Goal: Task Accomplishment & Management: Complete application form

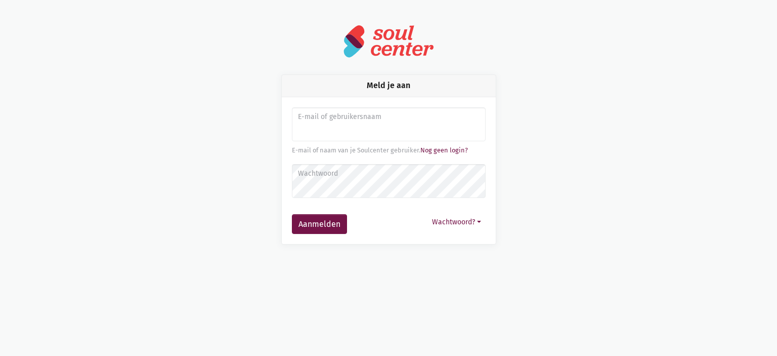
type input "e"
type input "[PERSON_NAME][EMAIL_ADDRESS][DOMAIN_NAME]"
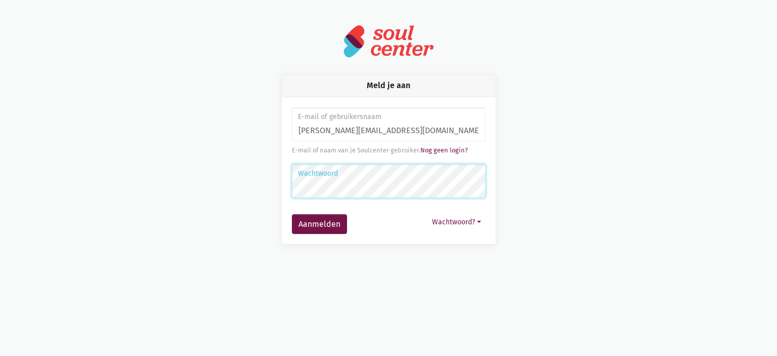
click at [292, 214] on button "Aanmelden" at bounding box center [319, 224] width 55 height 20
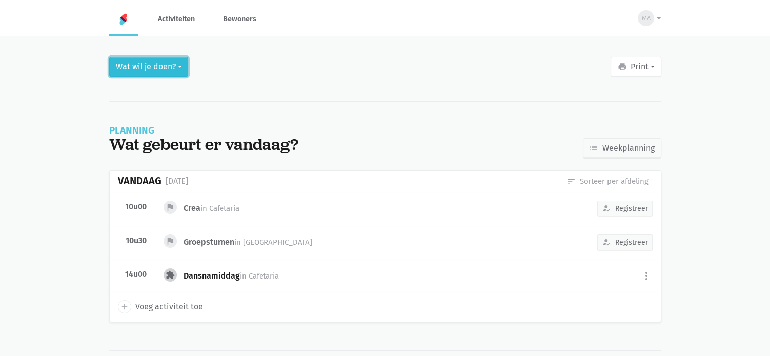
click at [148, 70] on button "Wat wil je doen?" at bounding box center [148, 67] width 79 height 20
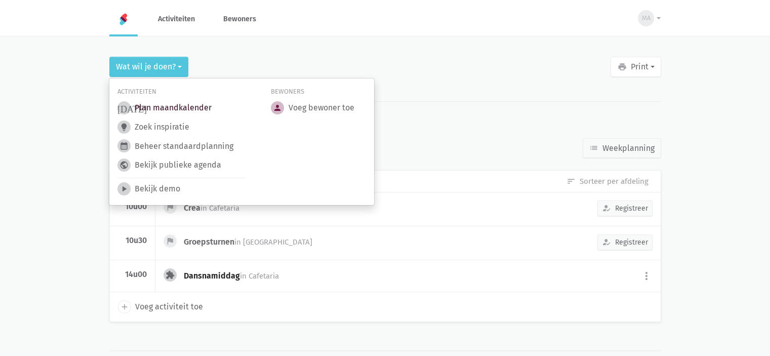
click at [164, 103] on link "today Plan maandkalender" at bounding box center [164, 107] width 94 height 13
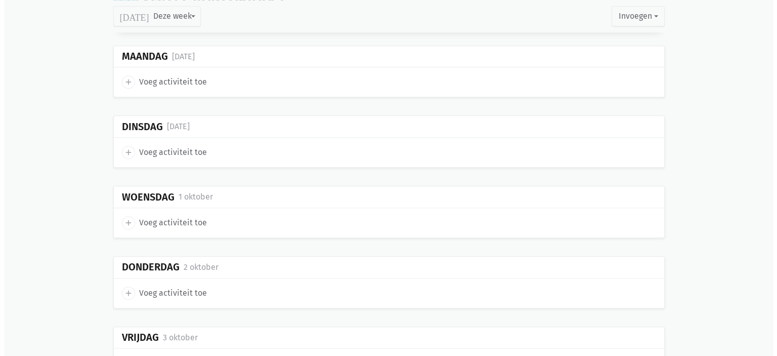
scroll to position [911, 0]
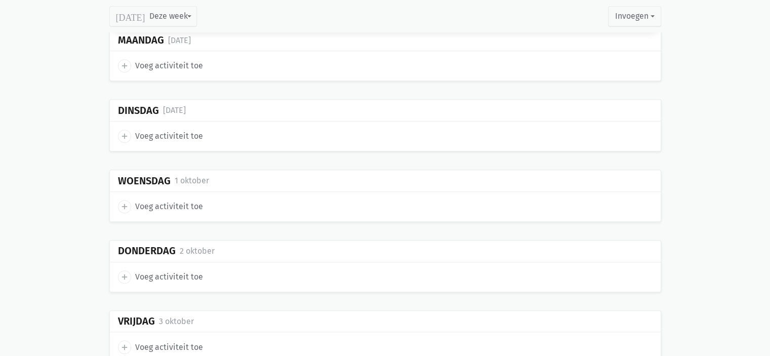
click at [124, 61] on icon "add" at bounding box center [124, 65] width 9 height 9
select select "14:00"
select select "15:00"
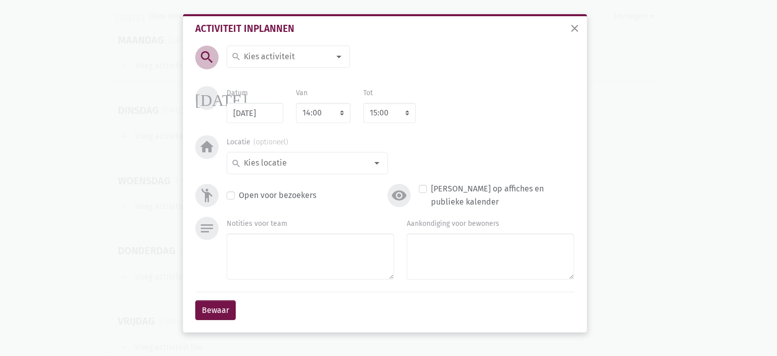
click at [259, 59] on input at bounding box center [286, 56] width 88 height 13
type input "Mobiele boerderij"
click at [271, 74] on span "Mobiele boerderij" at bounding box center [268, 79] width 67 height 10
click at [314, 160] on input at bounding box center [304, 162] width 125 height 13
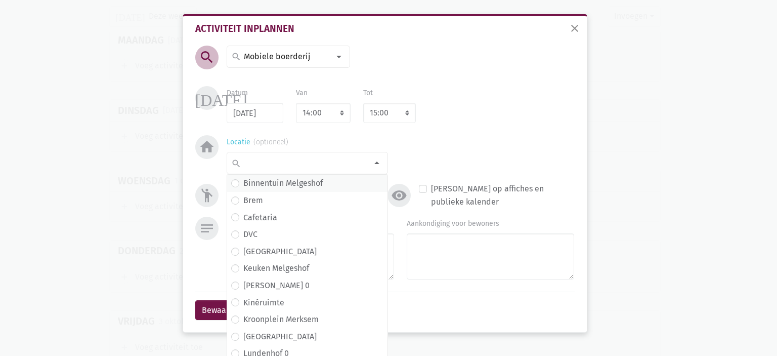
click at [298, 184] on label "Binnentuin Melgeshof" at bounding box center [282, 183] width 79 height 13
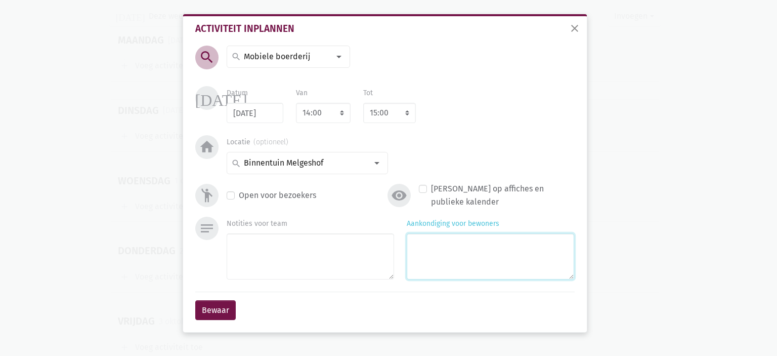
click at [478, 245] on textarea "Aankondiging voor bewoners" at bounding box center [490, 256] width 167 height 46
type textarea "met Eliska"
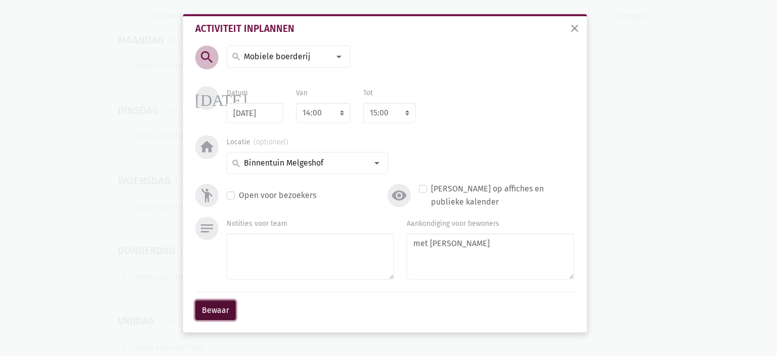
click at [223, 310] on button "Bewaar" at bounding box center [215, 310] width 40 height 20
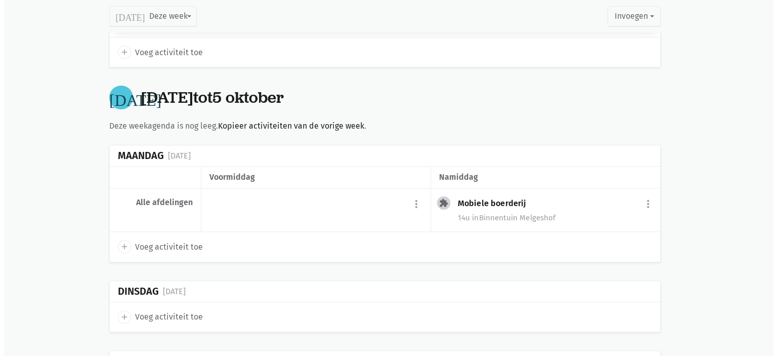
scroll to position [793, 0]
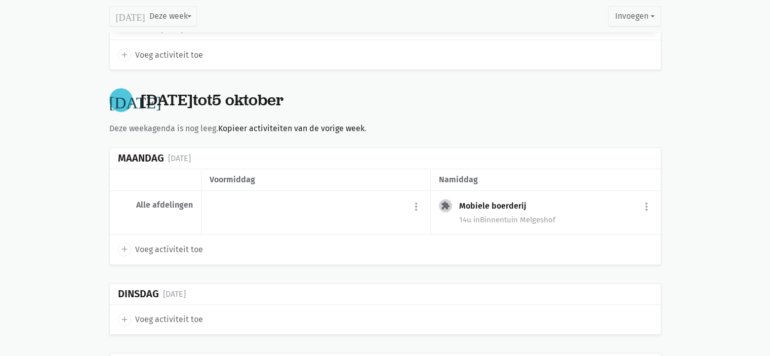
click at [118, 244] on span "add" at bounding box center [124, 248] width 13 height 13
select select "14:00"
select select "15:00"
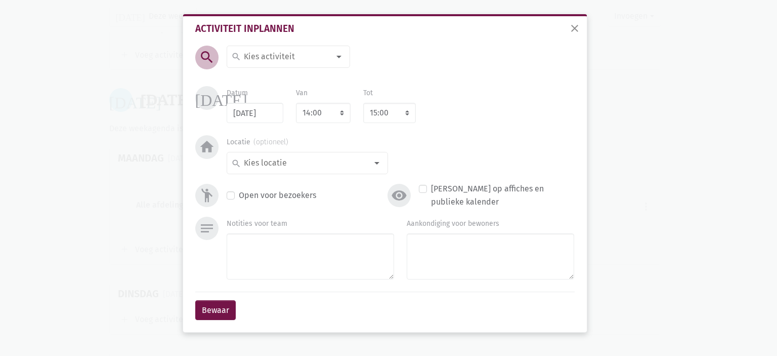
click at [283, 56] on input at bounding box center [286, 56] width 88 height 13
type input "Brillenbus"
click at [289, 77] on span "Brillenbus (selecteer en maak nieuwe)" at bounding box center [305, 78] width 156 height 13
click at [328, 111] on select "7:00 7:15 7:30 7:45 8:00 8:15 8:30 8:45 9:00 9:15 9:30 9:45 10:00 10:15 10:30 1…" at bounding box center [323, 113] width 55 height 20
click at [327, 111] on select "7:00 7:15 7:30 7:45 8:00 8:15 8:30 8:45 9:00 9:15 9:30 9:45 10:00 10:15 10:30 1…" at bounding box center [323, 113] width 55 height 20
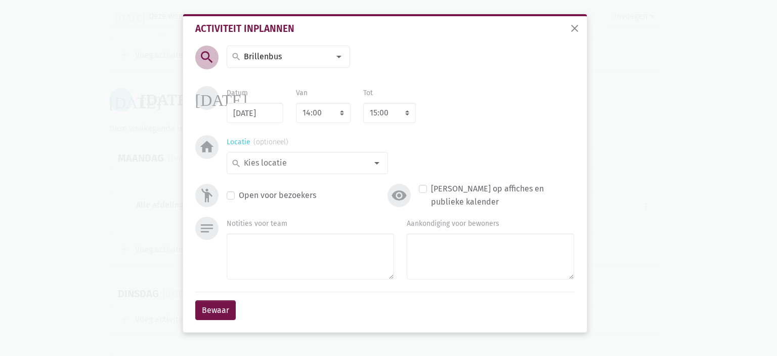
click at [312, 164] on input at bounding box center [304, 162] width 125 height 13
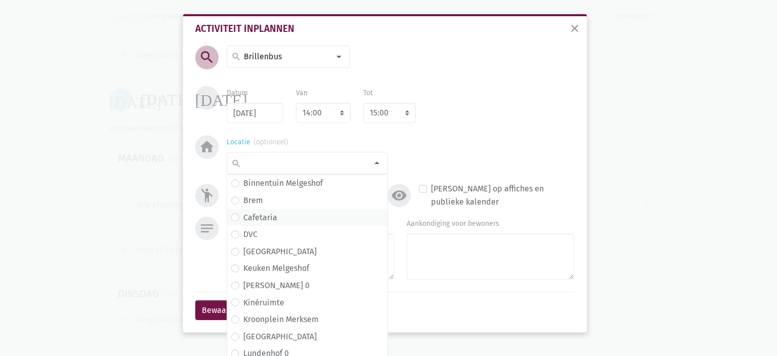
click at [274, 218] on span "Cafetaria" at bounding box center [307, 217] width 152 height 13
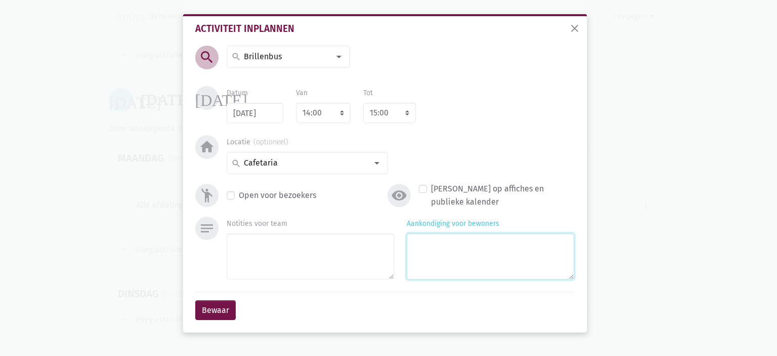
click at [518, 262] on textarea "Aankondiging voor bewoners" at bounding box center [490, 256] width 167 height 46
type textarea "met"
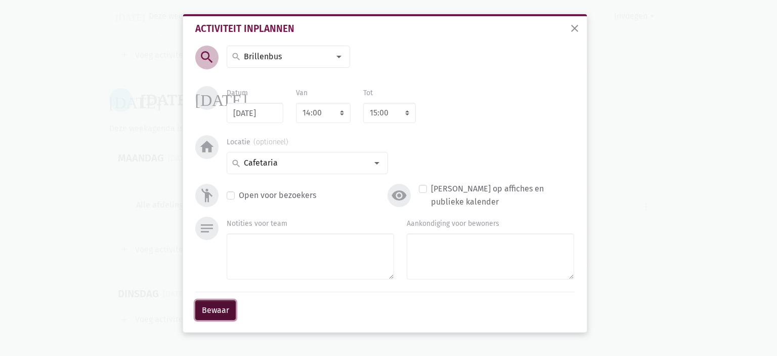
click at [202, 315] on button "Bewaar" at bounding box center [215, 310] width 40 height 20
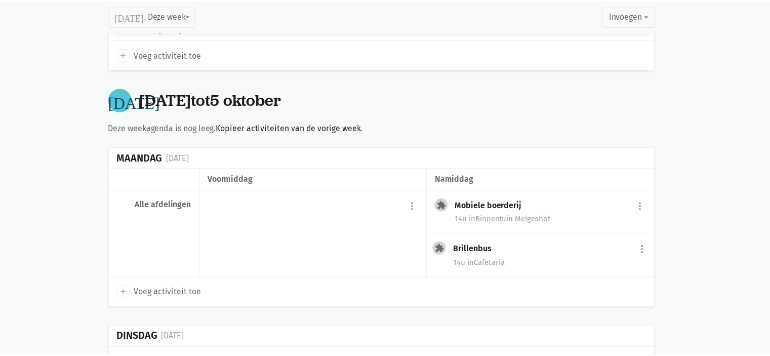
scroll to position [815, 0]
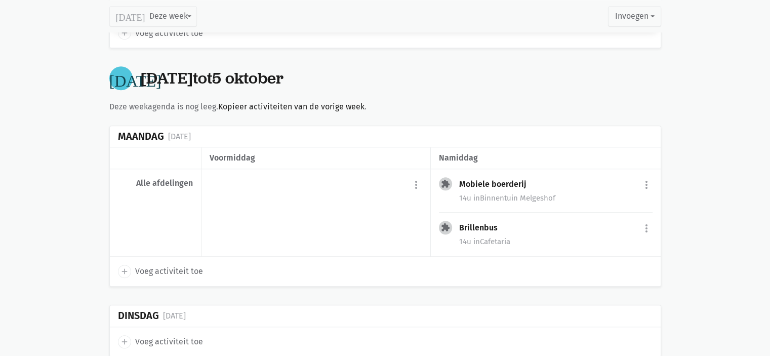
click at [123, 267] on icon "add" at bounding box center [124, 271] width 9 height 9
select select "14:00"
select select "15:00"
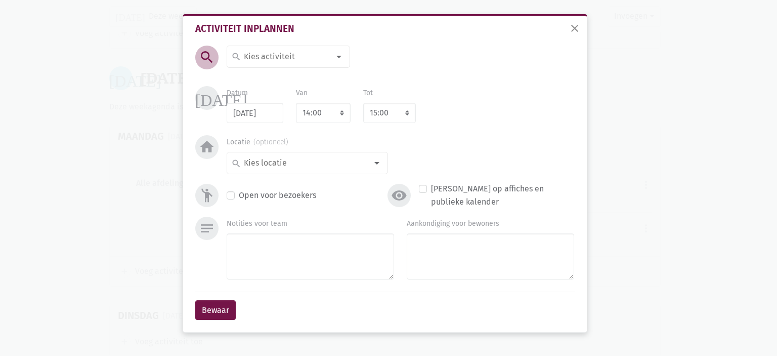
click at [276, 59] on input at bounding box center [286, 56] width 88 height 13
type input "Manicure"
click at [282, 72] on span "Manicure" at bounding box center [288, 76] width 114 height 13
click at [313, 119] on select "7:00 7:15 7:30 7:45 8:00 8:15 8:30 8:45 9:00 9:15 9:30 9:45 10:00 10:15 10:30 1…" at bounding box center [323, 113] width 55 height 20
select select "10:00"
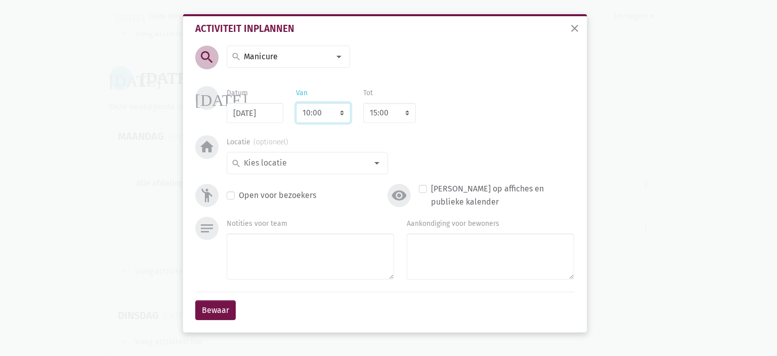
click at [296, 103] on select "7:00 7:15 7:30 7:45 8:00 8:15 8:30 8:45 9:00 9:15 9:30 9:45 10:00 10:15 10:30 1…" at bounding box center [323, 113] width 55 height 20
select select "11:00"
click at [286, 165] on input at bounding box center [304, 162] width 125 height 13
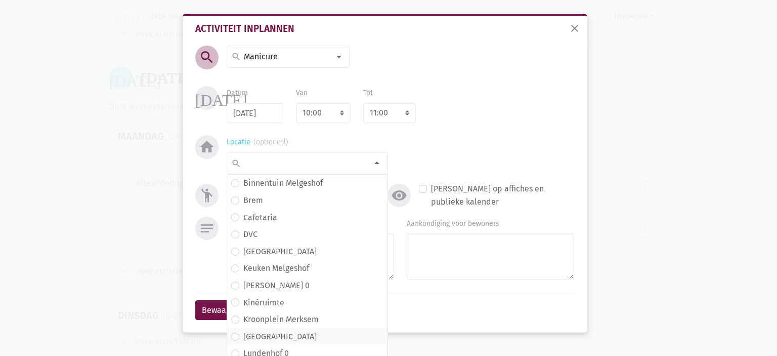
click at [276, 330] on label "Lundenhof" at bounding box center [279, 336] width 73 height 13
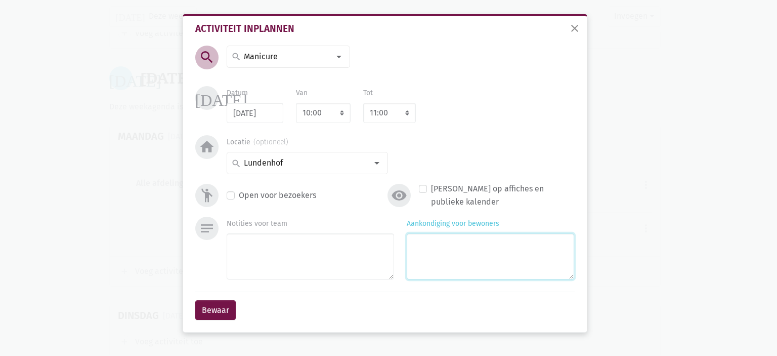
click at [466, 258] on textarea "Aankondiging voor bewoners" at bounding box center [490, 256] width 167 height 46
type textarea "met Kelly"
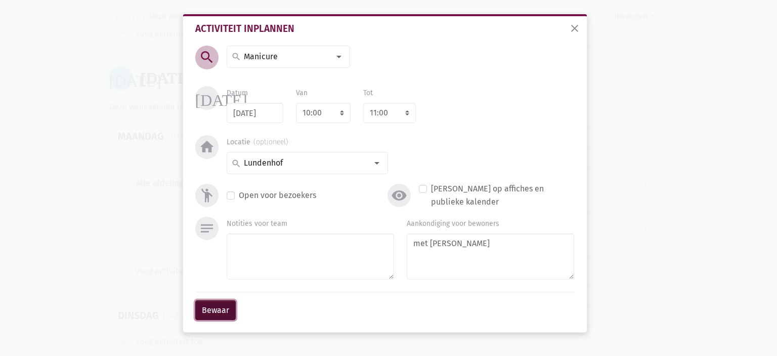
click at [219, 311] on button "Bewaar" at bounding box center [215, 310] width 40 height 20
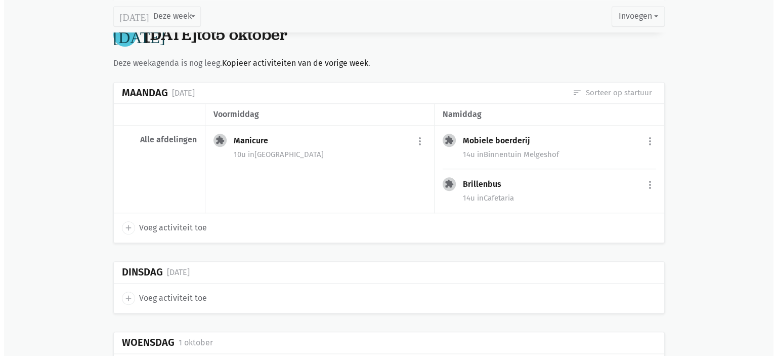
scroll to position [916, 0]
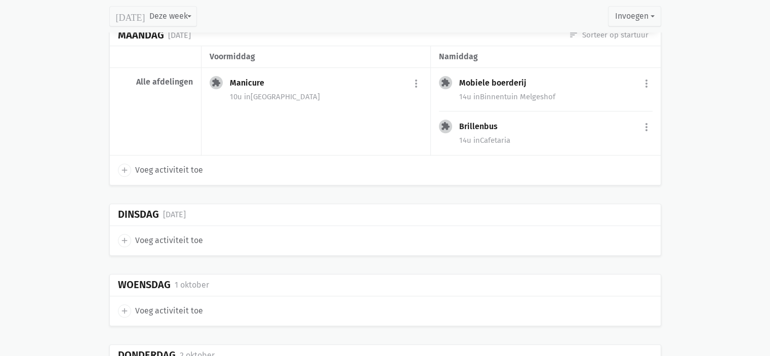
click at [126, 236] on icon "add" at bounding box center [124, 240] width 9 height 9
select select "14:00"
select select "15:00"
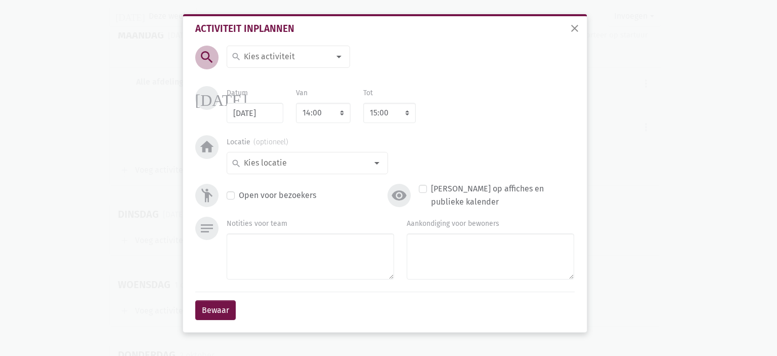
click at [289, 46] on div "search 100-jarige viering Aaidieren Aaihond Aaihond Utah Accordeon Activiteit A…" at bounding box center [288, 57] width 123 height 22
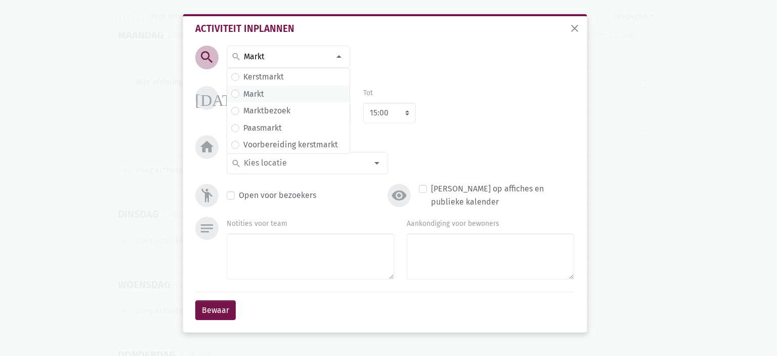
type input "Markt"
click at [273, 99] on span "Markt" at bounding box center [288, 94] width 114 height 13
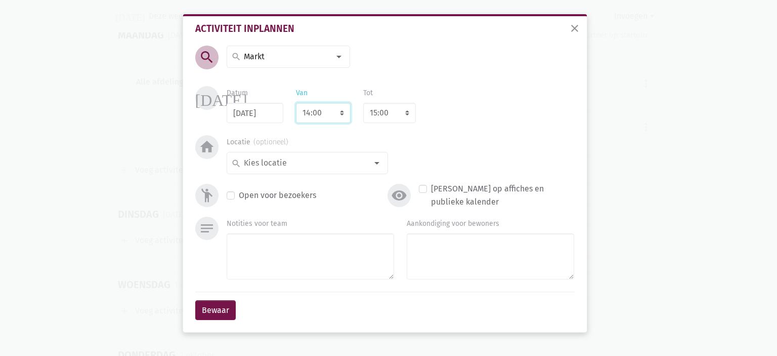
click at [322, 117] on select "7:00 7:15 7:30 7:45 8:00 8:15 8:30 8:45 9:00 9:15 9:30 9:45 10:00 10:15 10:30 1…" at bounding box center [323, 113] width 55 height 20
select select "9:30"
click at [296, 103] on select "7:00 7:15 7:30 7:45 8:00 8:15 8:30 8:45 9:00 9:15 9:30 9:45 10:00 10:15 10:30 1…" at bounding box center [323, 113] width 55 height 20
select select "10:30"
click at [328, 163] on input at bounding box center [304, 162] width 125 height 13
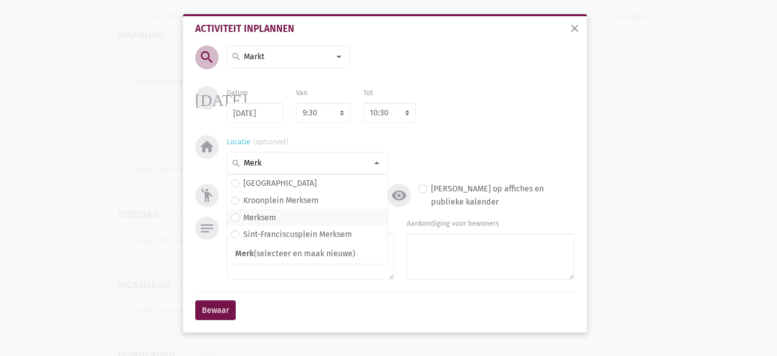
type input "Merk"
click at [284, 220] on span "Merksem" at bounding box center [307, 217] width 152 height 13
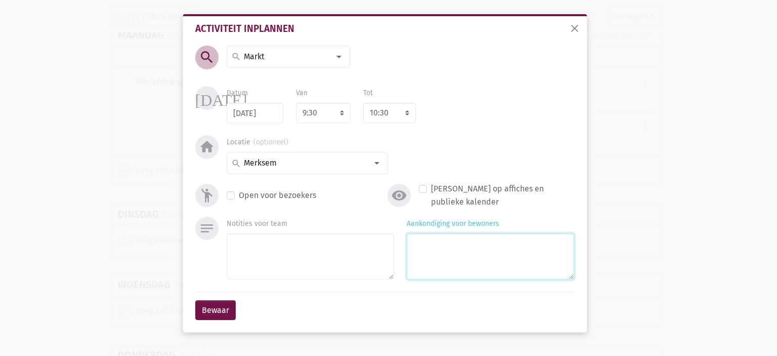
click at [523, 257] on textarea "Aankondiging voor bewoners" at bounding box center [490, 256] width 167 height 46
type textarea "met Monique & Eliska"
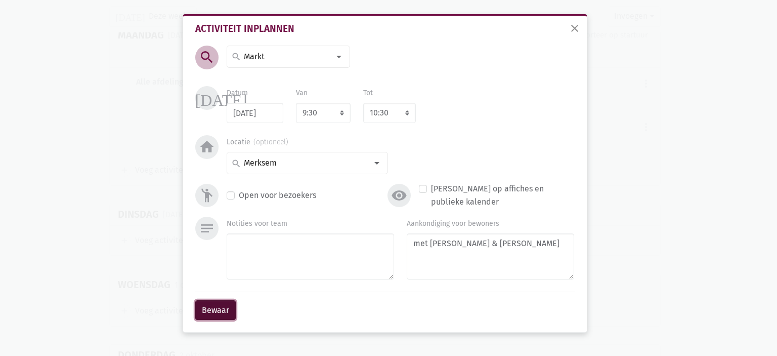
click at [203, 310] on button "Bewaar" at bounding box center [215, 310] width 40 height 20
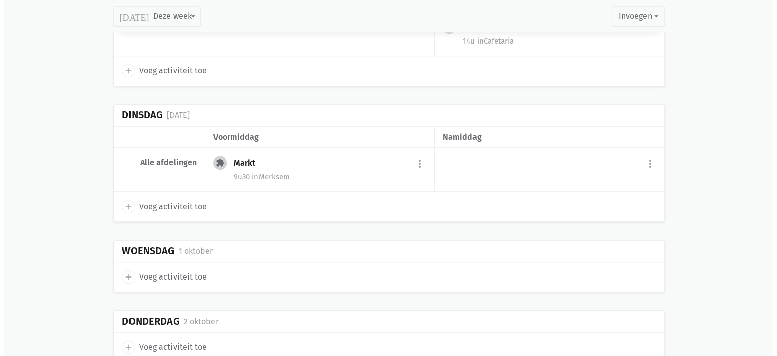
scroll to position [1073, 0]
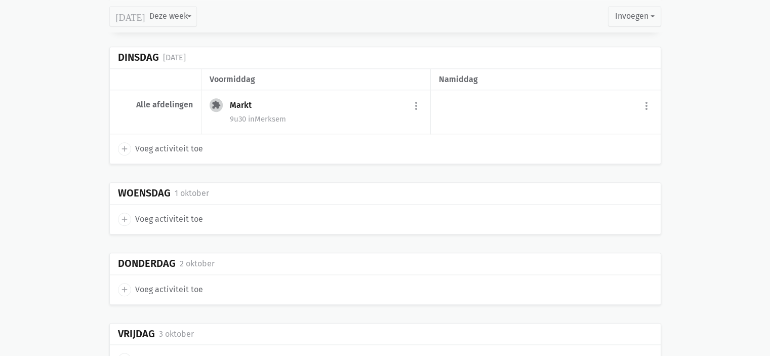
click at [121, 215] on icon "add" at bounding box center [124, 219] width 9 height 9
select select "14:00"
select select "15:00"
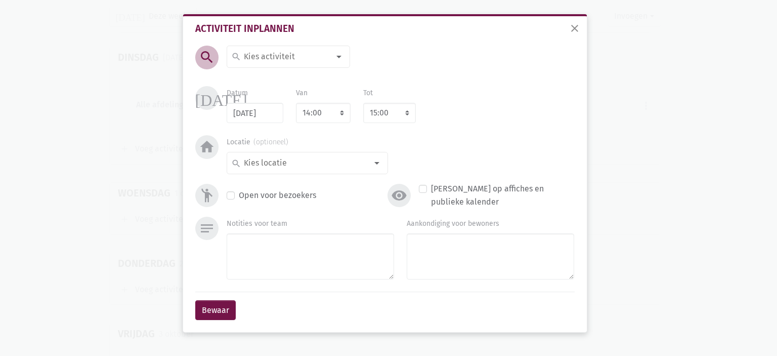
click at [261, 58] on input at bounding box center [286, 56] width 88 height 13
type input "Groeps"
click at [281, 76] on label "Groepsturnen" at bounding box center [268, 76] width 50 height 13
click at [313, 103] on select "7:00 7:15 7:30 7:45 8:00 8:15 8:30 8:45 9:00 9:15 9:30 9:45 10:00 10:15 10:30 1…" at bounding box center [323, 113] width 55 height 20
select select "10:30"
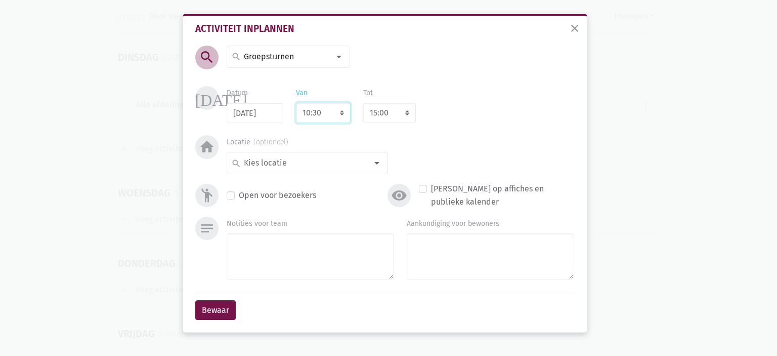
click at [296, 103] on select "7:00 7:15 7:30 7:45 8:00 8:15 8:30 8:45 9:00 9:15 9:30 9:45 10:00 10:15 10:30 1…" at bounding box center [323, 113] width 55 height 20
select select "11:30"
click at [320, 158] on input at bounding box center [304, 162] width 125 height 13
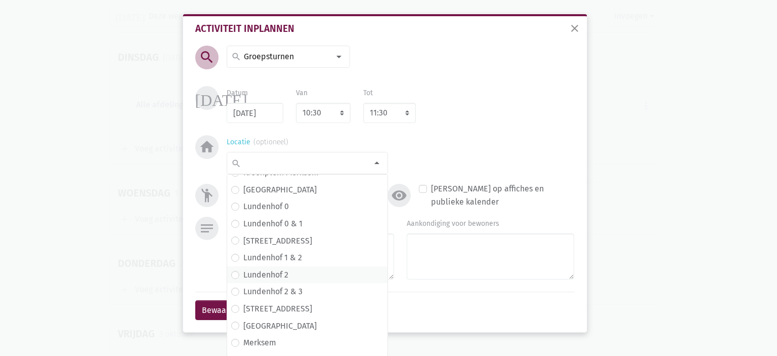
scroll to position [152, 0]
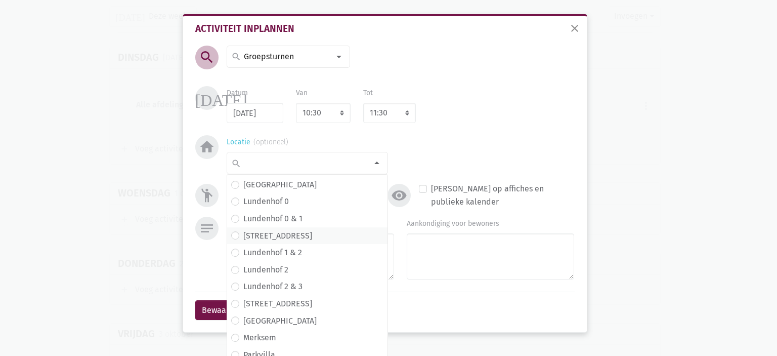
click at [291, 235] on span "Lundenhof 1" at bounding box center [307, 235] width 152 height 13
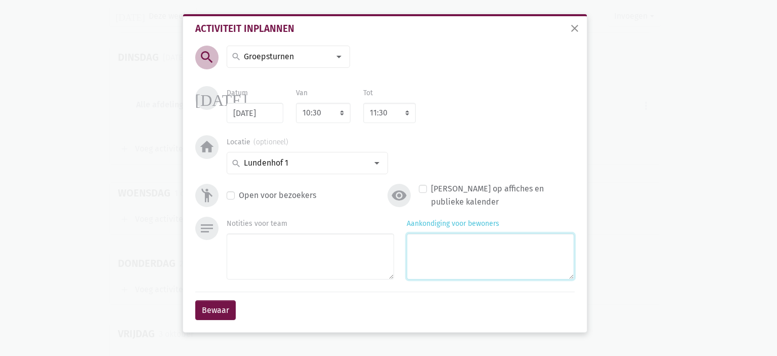
click at [504, 255] on textarea "Aankondiging voor bewoners" at bounding box center [490, 256] width 167 height 46
type textarea "met Monique & Eliska"
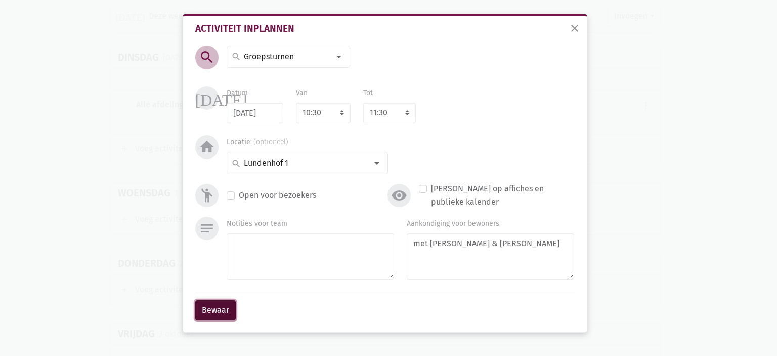
click at [210, 309] on button "Bewaar" at bounding box center [215, 310] width 40 height 20
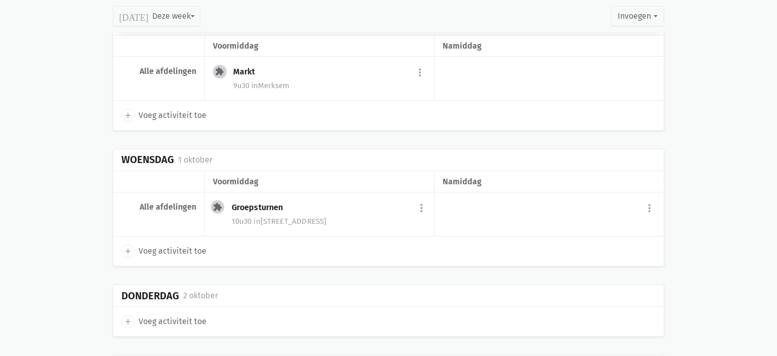
scroll to position [1107, 0]
click at [123, 246] on icon "add" at bounding box center [124, 249] width 9 height 9
select select "14:00"
select select "15:00"
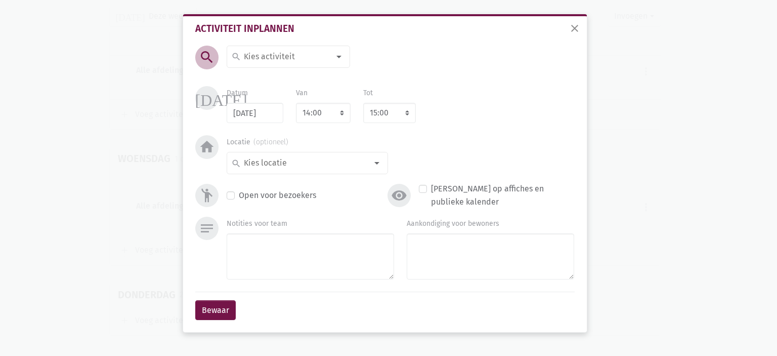
click at [277, 51] on input at bounding box center [286, 56] width 88 height 13
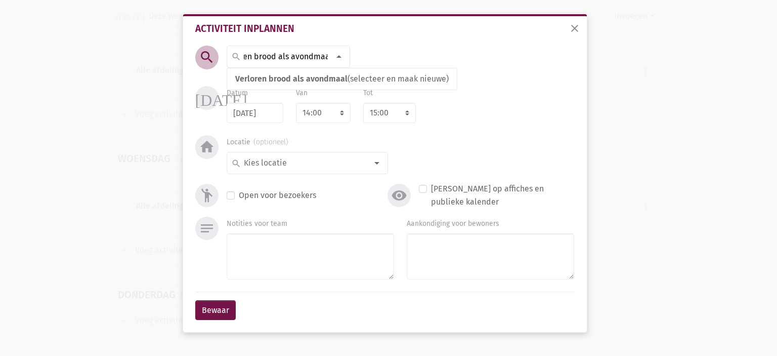
scroll to position [0, 26]
type input "Verloren brood als avondmaal"
click at [300, 78] on span "Verloren brood als avondmaal" at bounding box center [291, 79] width 112 height 10
click at [317, 106] on select "7:00 7:15 7:30 7:45 8:00 8:15 8:30 8:45 9:00 9:15 9:30 9:45 10:00 10:15 10:30 1…" at bounding box center [323, 113] width 55 height 20
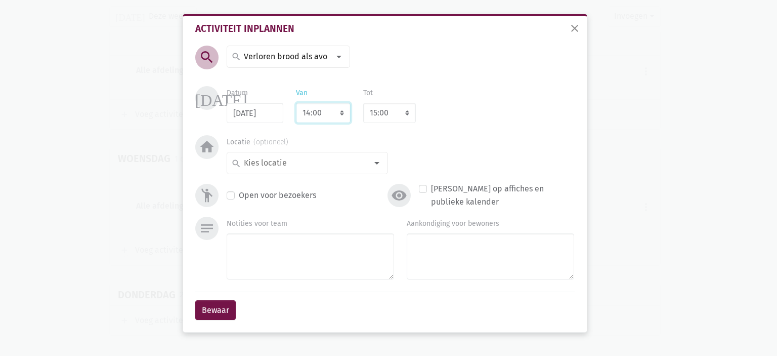
select select "17:00"
click at [296, 103] on select "7:00 7:15 7:30 7:45 8:00 8:15 8:30 8:45 9:00 9:15 9:30 9:45 10:00 10:15 10:30 1…" at bounding box center [323, 113] width 55 height 20
select select "18:00"
click at [319, 153] on div "search" at bounding box center [307, 163] width 161 height 22
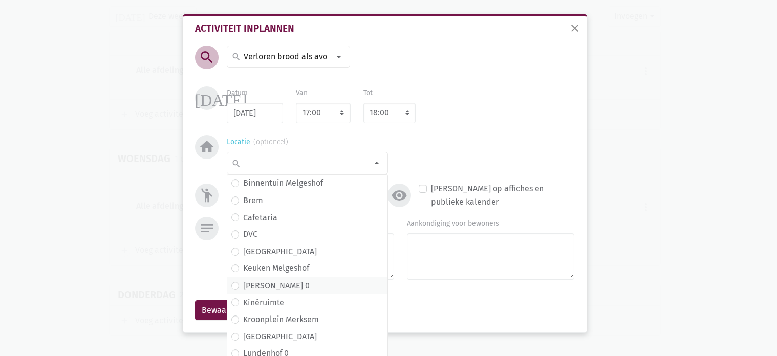
scroll to position [152, 0]
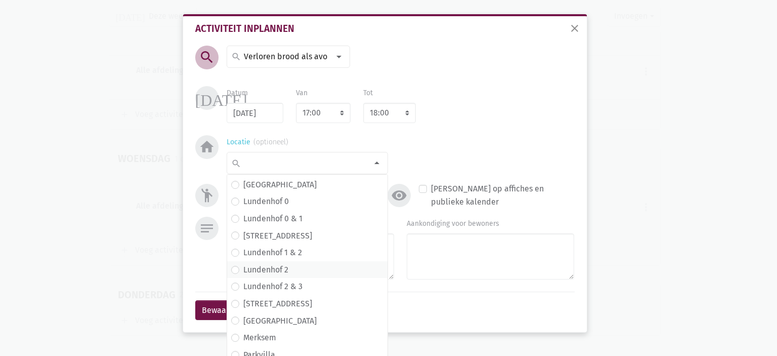
click at [300, 264] on span "Lundenhof 2" at bounding box center [307, 269] width 152 height 13
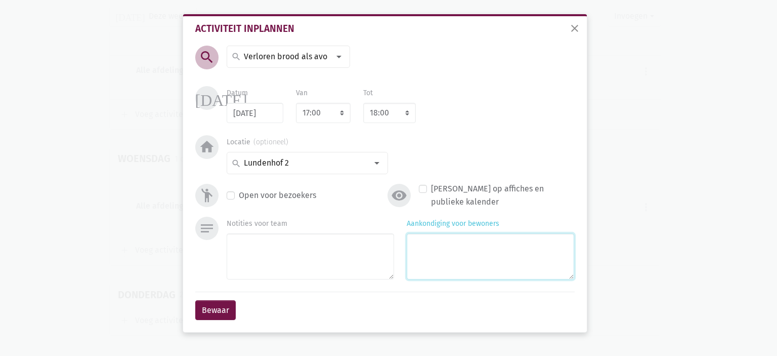
click at [521, 246] on textarea "Aankondiging voor bewoners" at bounding box center [490, 256] width 167 height 46
type textarea "met Eliska"
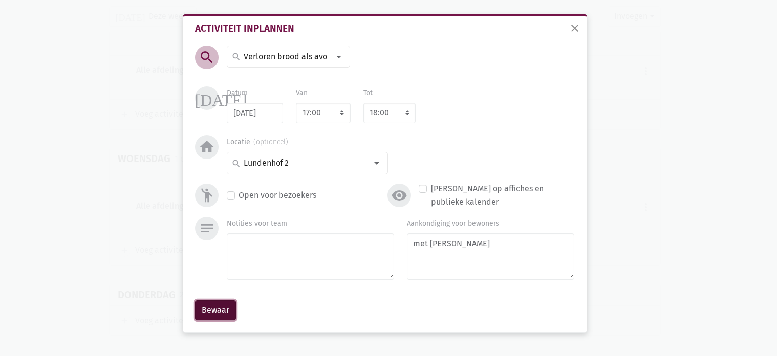
click at [215, 310] on button "Bewaar" at bounding box center [215, 310] width 40 height 20
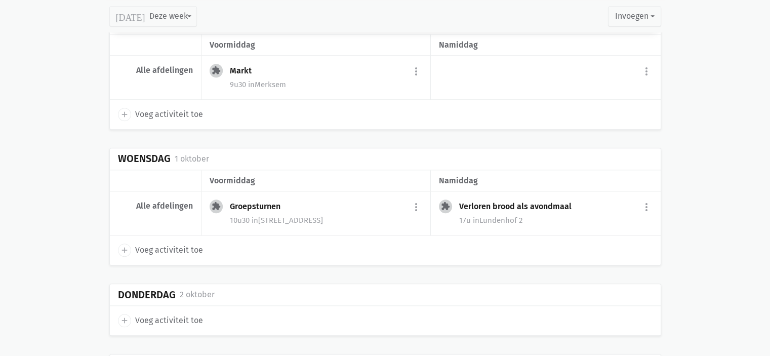
click at [128, 323] on div "add Voeg activiteit toe" at bounding box center [385, 320] width 551 height 29
click at [123, 319] on icon "add" at bounding box center [124, 320] width 9 height 9
select select "14:00"
select select "15:00"
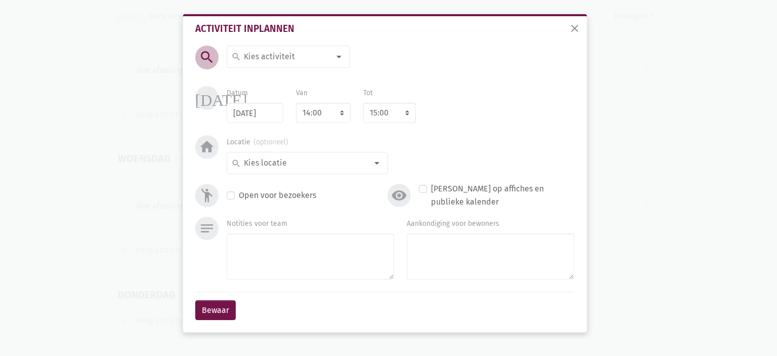
click at [287, 44] on div "Activiteit inplannen search search 100-jarige viering Aaidieren Aaihond Aaihond…" at bounding box center [385, 172] width 396 height 312
click at [286, 56] on input at bounding box center [286, 56] width 88 height 13
type input "Ontbijt"
click at [299, 95] on span "Ontbijtspecial" at bounding box center [288, 94] width 114 height 13
click at [318, 117] on select "7:00 7:15 7:30 7:45 8:00 8:15 8:30 8:45 9:00 9:15 9:30 9:45 10:00 10:15 10:30 1…" at bounding box center [323, 113] width 55 height 20
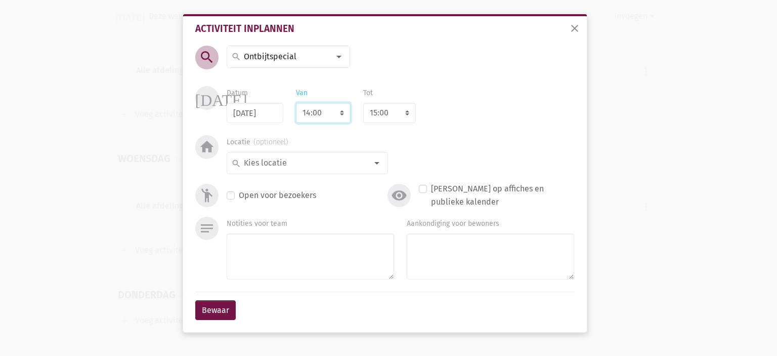
select select "8:00"
click at [296, 103] on select "7:00 7:15 7:30 7:45 8:00 8:15 8:30 8:45 9:00 9:15 9:30 9:45 10:00 10:15 10:30 1…" at bounding box center [323, 113] width 55 height 20
select select "9:00"
click at [316, 173] on div "search" at bounding box center [307, 163] width 161 height 22
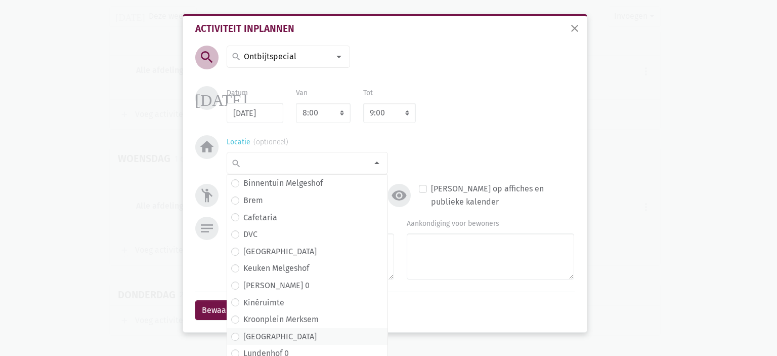
click at [292, 333] on span "Lundenhof" at bounding box center [307, 336] width 152 height 13
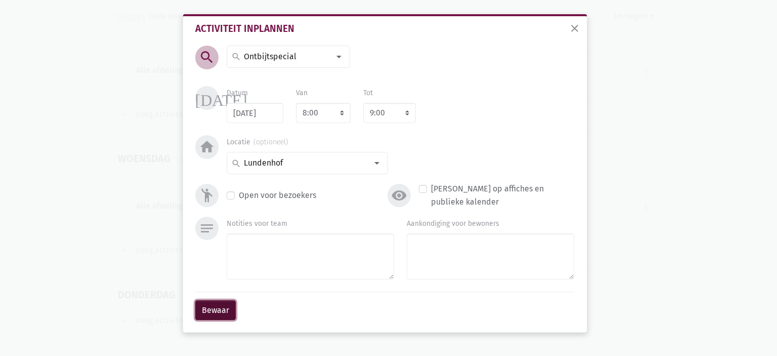
click at [213, 305] on button "Bewaar" at bounding box center [215, 310] width 40 height 20
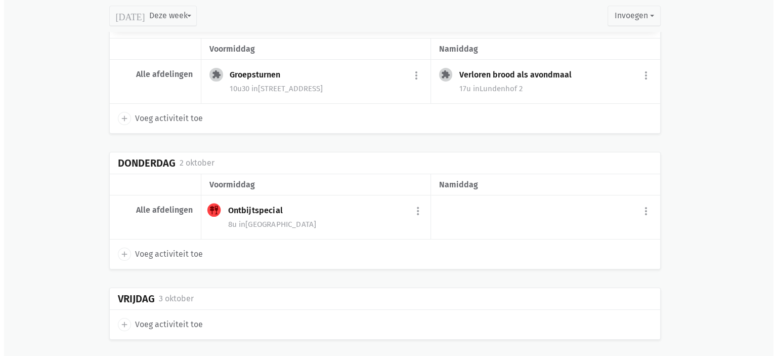
scroll to position [1242, 0]
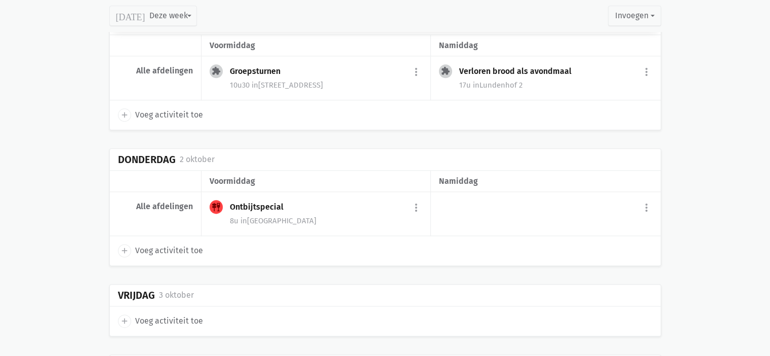
click at [126, 247] on icon "add" at bounding box center [124, 250] width 9 height 9
select select "14:00"
select select "15:00"
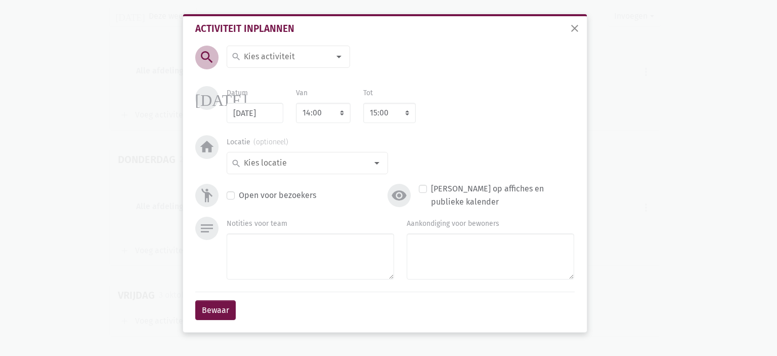
click at [276, 53] on input at bounding box center [286, 56] width 88 height 13
type input "Koken"
click at [276, 79] on span "Koken" at bounding box center [288, 76] width 114 height 13
click at [300, 159] on input at bounding box center [304, 162] width 125 height 13
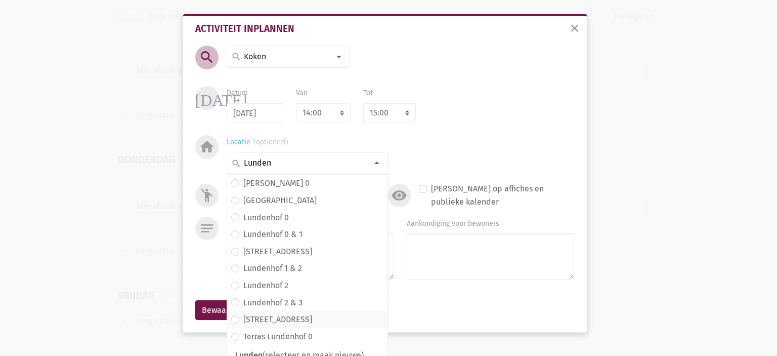
type input "Lunden"
click at [289, 317] on span "Lundenhof 3" at bounding box center [307, 319] width 152 height 13
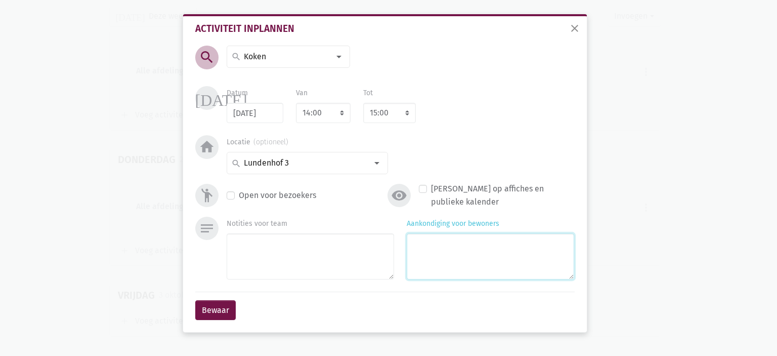
click at [551, 243] on textarea "Aankondiging voor bewoners" at bounding box center [490, 256] width 167 height 46
type textarea "met Monique"
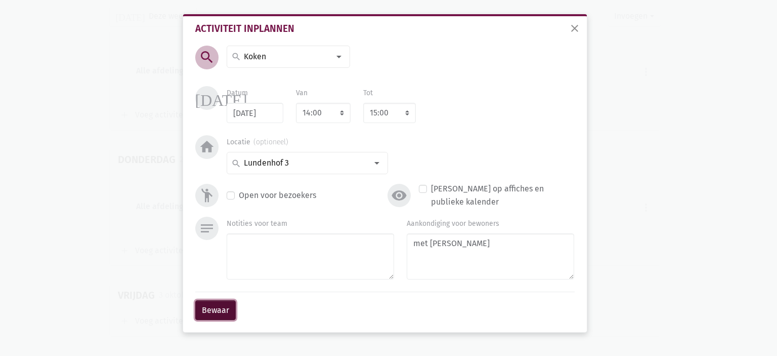
click at [224, 306] on button "Bewaar" at bounding box center [215, 310] width 40 height 20
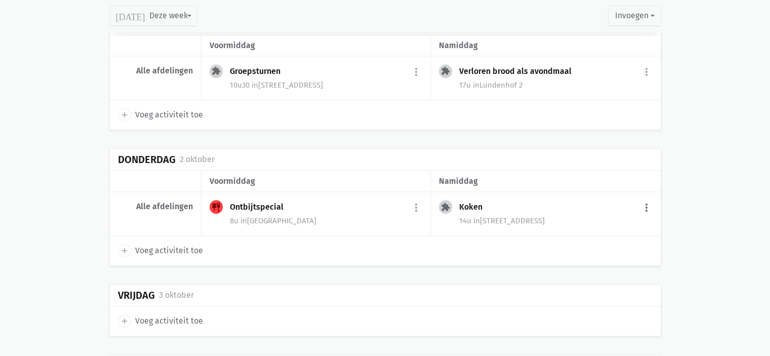
click at [643, 198] on button "more_vert" at bounding box center [646, 207] width 12 height 19
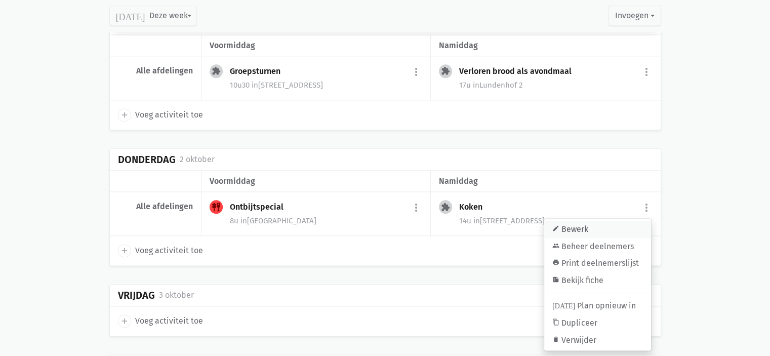
click at [605, 225] on link "edit Bewerk" at bounding box center [597, 229] width 107 height 17
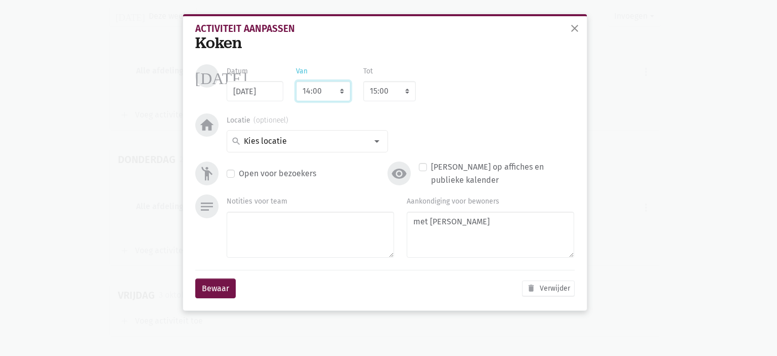
click at [324, 91] on select "7:00 7:15 7:30 7:45 8:00 8:15 8:30 8:45 9:00 9:15 9:30 9:45 10:00 10:15 10:30 1…" at bounding box center [323, 91] width 55 height 20
select select "10:00"
click at [296, 81] on select "7:00 7:15 7:30 7:45 8:00 8:15 8:30 8:45 9:00 9:15 9:30 9:45 10:00 10:15 10:30 1…" at bounding box center [323, 91] width 55 height 20
select select "11:00"
click at [223, 281] on button "Bewaar" at bounding box center [215, 288] width 40 height 20
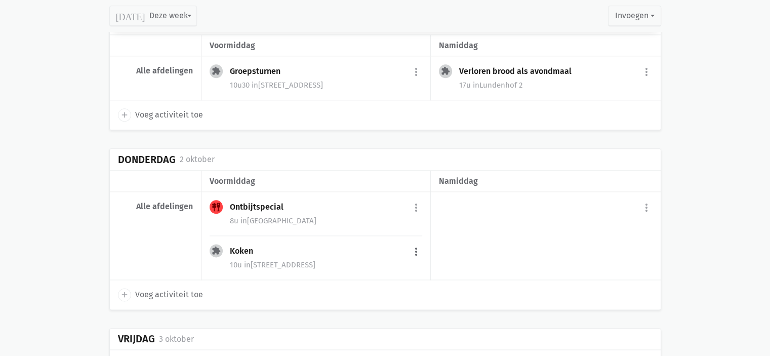
click at [413, 246] on button "more_vert" at bounding box center [416, 251] width 12 height 19
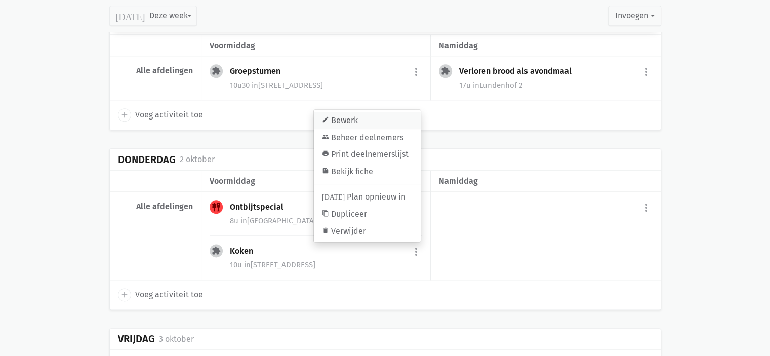
click at [362, 117] on link "edit Bewerk" at bounding box center [367, 120] width 107 height 17
select select "10:00"
select select "11:00"
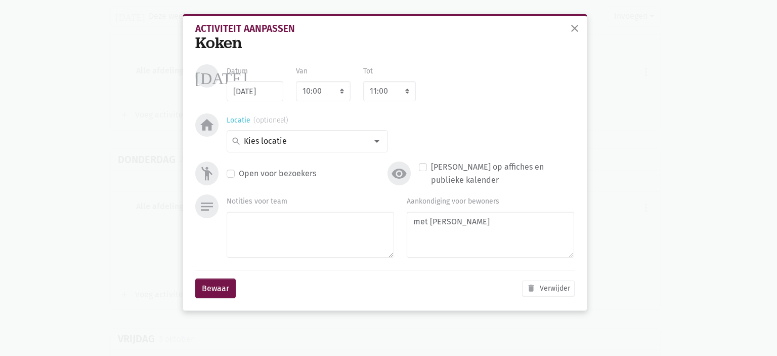
click at [276, 147] on input at bounding box center [304, 141] width 125 height 13
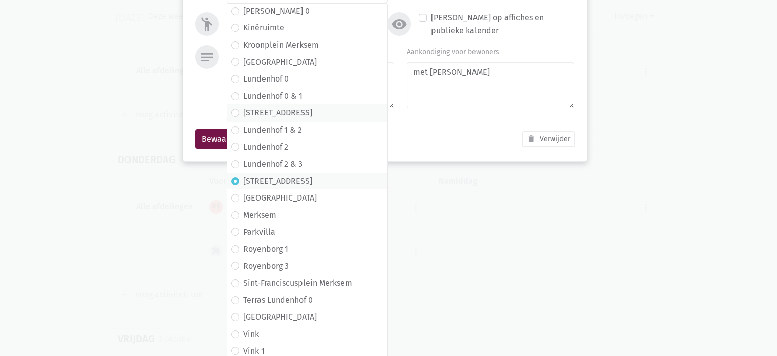
click at [279, 115] on label "Lundenhof 1" at bounding box center [277, 112] width 69 height 13
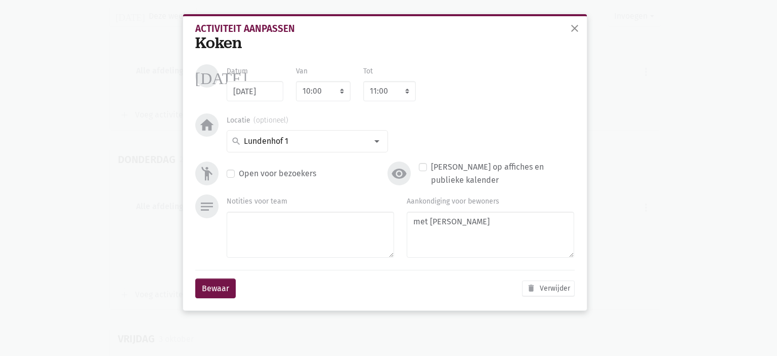
scroll to position [0, 0]
click at [221, 283] on button "Bewaar" at bounding box center [215, 288] width 40 height 20
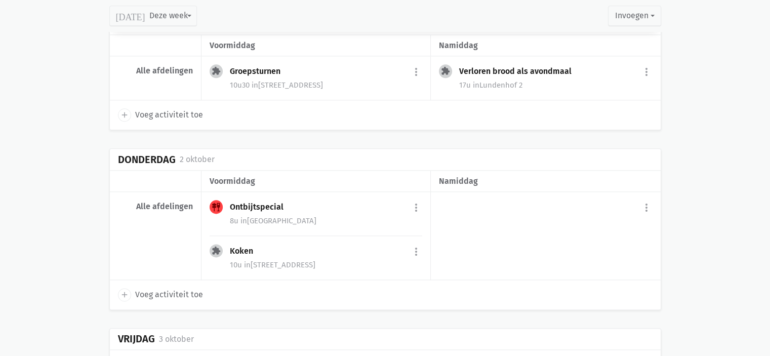
click at [124, 291] on icon "add" at bounding box center [124, 294] width 9 height 9
select select "14:00"
select select "15:00"
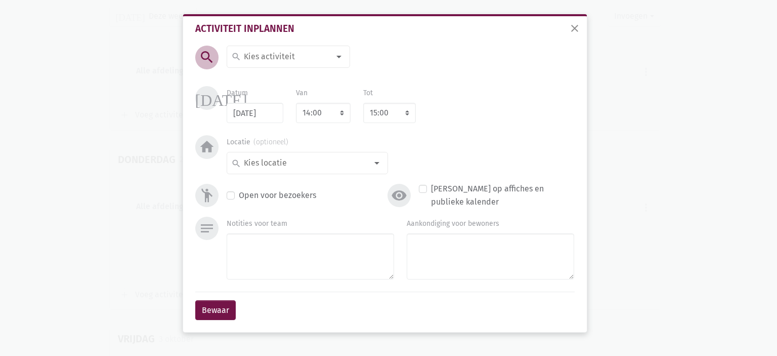
click at [318, 57] on input at bounding box center [286, 56] width 88 height 13
type input "Petanque"
click at [304, 70] on span "Petanque" at bounding box center [288, 76] width 114 height 13
click at [314, 118] on select "7:00 7:15 7:30 7:45 8:00 8:15 8:30 8:45 9:00 9:15 9:30 9:45 10:00 10:15 10:30 1…" at bounding box center [323, 113] width 55 height 20
select select "10:30"
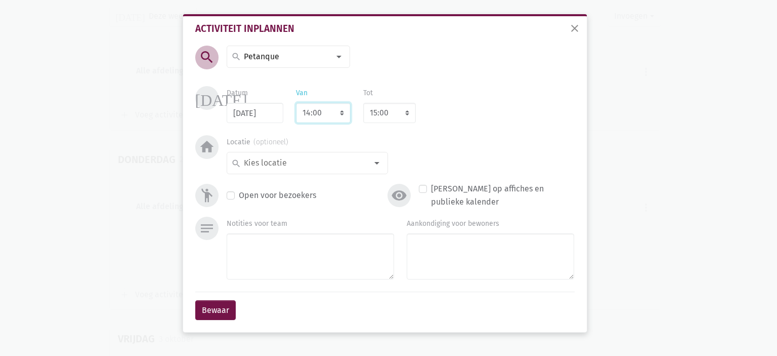
click at [296, 103] on select "7:00 7:15 7:30 7:45 8:00 8:15 8:30 8:45 9:00 9:15 9:30 9:45 10:00 10:15 10:30 1…" at bounding box center [323, 113] width 55 height 20
select select "11:30"
click at [330, 163] on input at bounding box center [304, 162] width 125 height 13
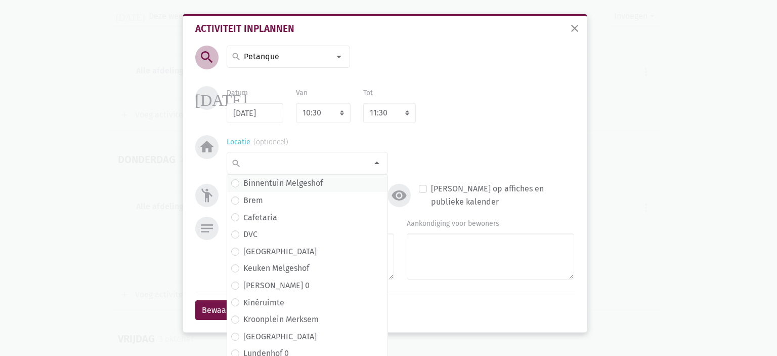
click at [316, 186] on label "Binnentuin Melgeshof" at bounding box center [282, 183] width 79 height 13
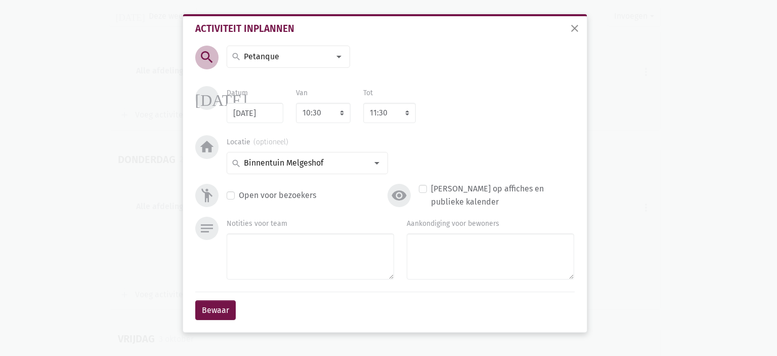
click at [485, 285] on div "notes Notities voor team Aankondiging voor bewoners" at bounding box center [385, 254] width 385 height 75
click at [472, 262] on textarea "Aankondiging voor bewoners" at bounding box center [490, 256] width 167 height 46
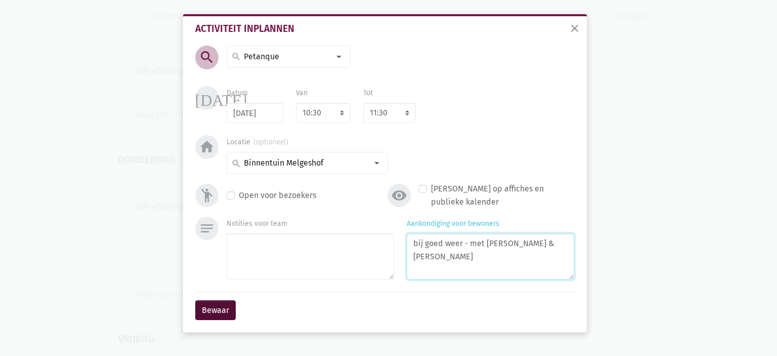
type textarea "bij goed weer - met Eliska & Ingrid"
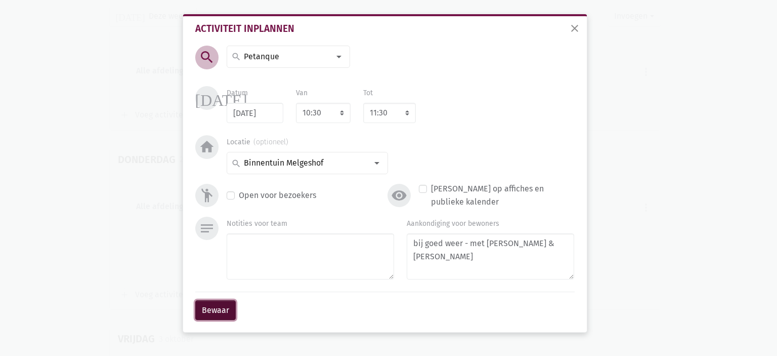
click at [205, 311] on button "Bewaar" at bounding box center [215, 310] width 40 height 20
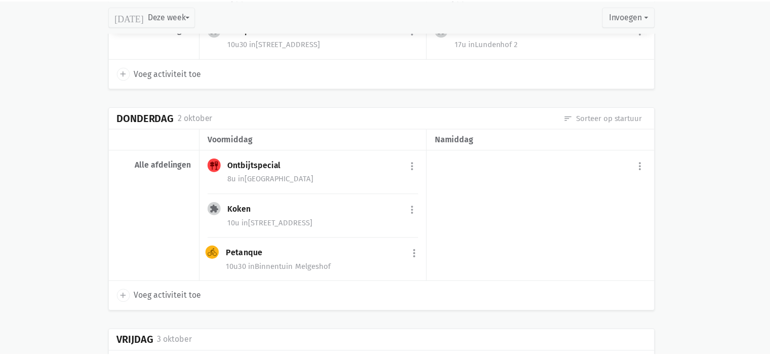
scroll to position [1286, 0]
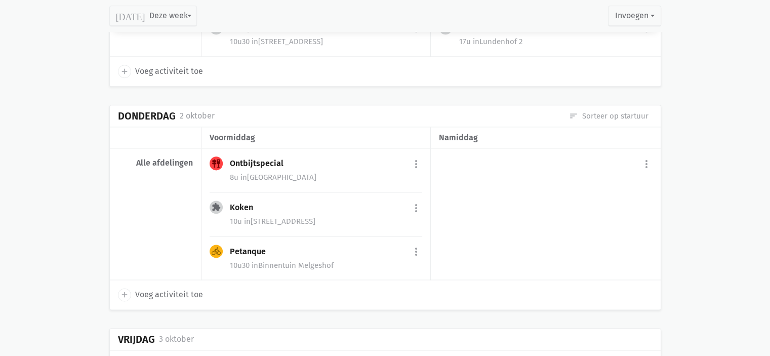
click at [119, 291] on span "add" at bounding box center [124, 294] width 13 height 13
select select "14:00"
select select "15:00"
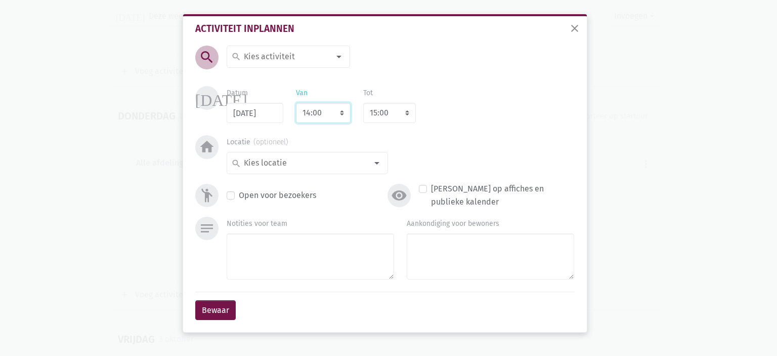
click at [316, 111] on select "7:00 7:15 7:30 7:45 8:00 8:15 8:30 8:45 9:00 9:15 9:30 9:45 10:00 10:15 10:30 1…" at bounding box center [323, 113] width 55 height 20
click at [279, 56] on input at bounding box center [286, 56] width 88 height 13
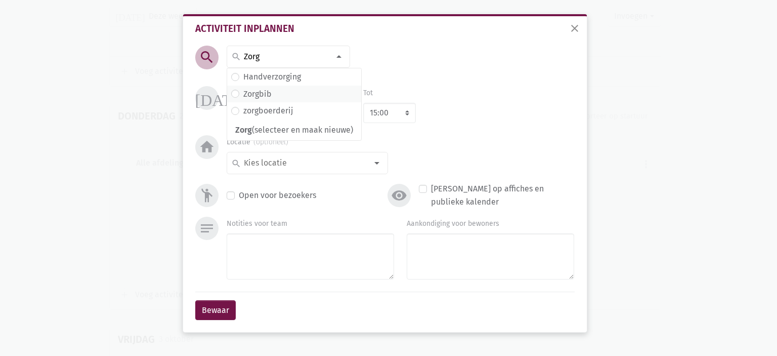
type input "Zorg"
click at [275, 98] on span "Zorgbib" at bounding box center [294, 94] width 126 height 13
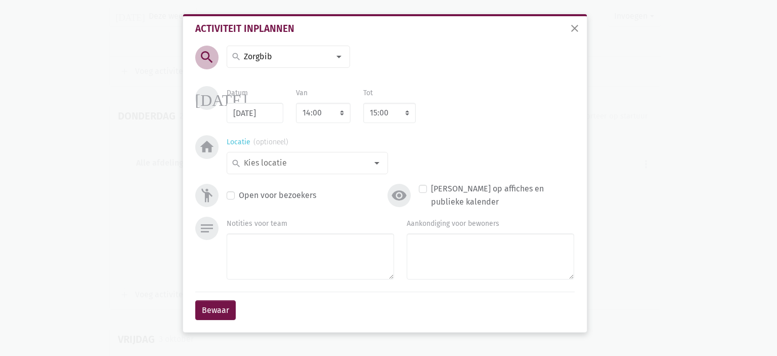
click at [289, 160] on input at bounding box center [304, 162] width 125 height 13
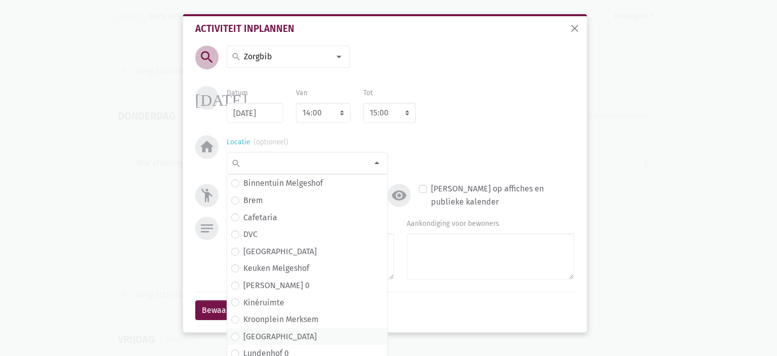
click at [265, 342] on label "Lundenhof" at bounding box center [279, 336] width 73 height 13
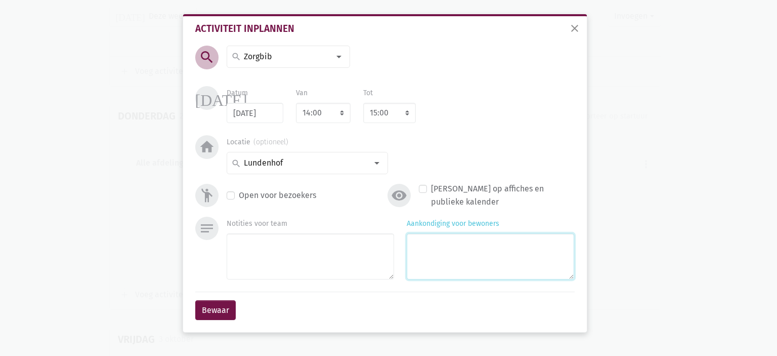
click at [525, 271] on textarea "Aankondiging voor bewoners" at bounding box center [490, 256] width 167 height 46
type textarea "met Marina"
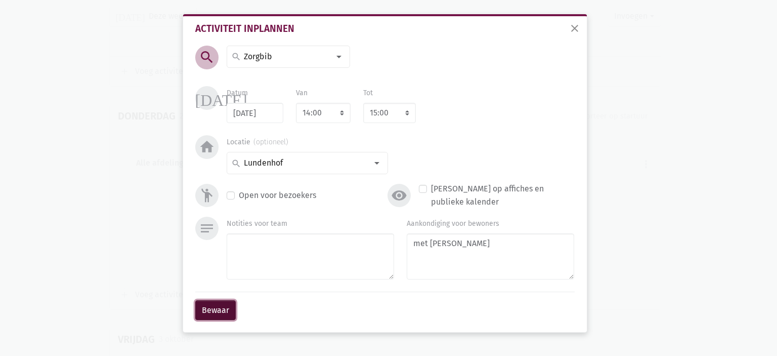
click at [207, 313] on button "Bewaar" at bounding box center [215, 310] width 40 height 20
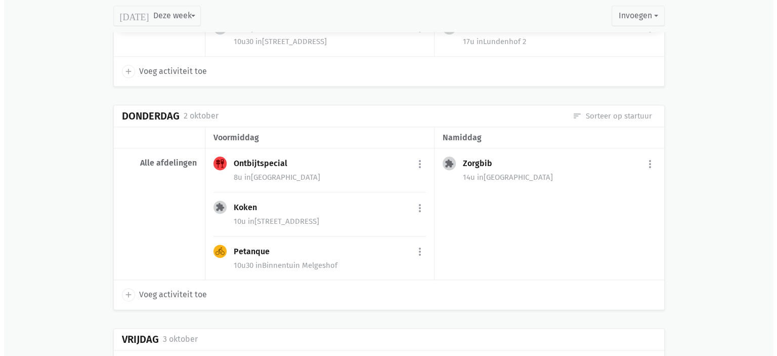
scroll to position [1387, 0]
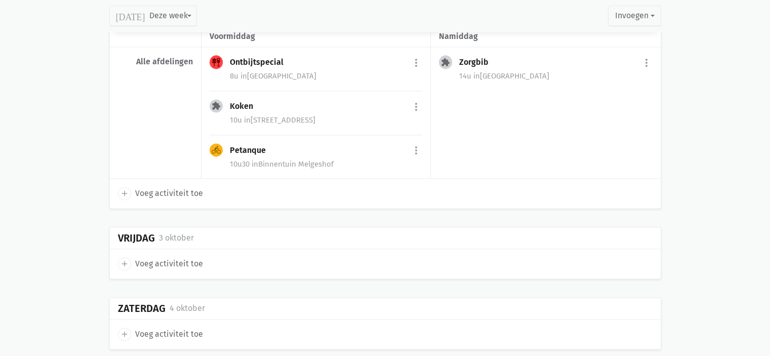
click at [123, 259] on icon "add" at bounding box center [124, 263] width 9 height 9
select select "14:00"
select select "15:00"
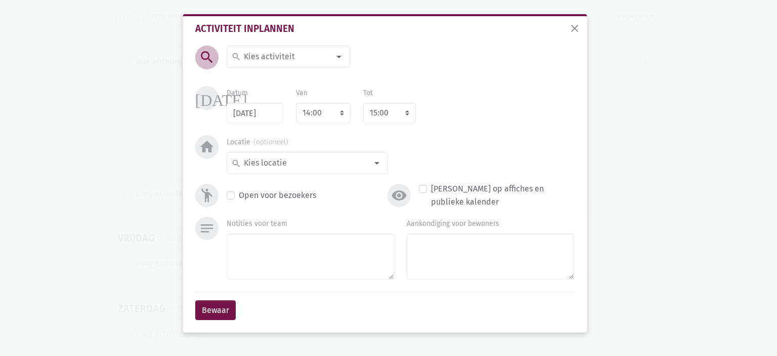
click at [267, 62] on input at bounding box center [286, 56] width 88 height 13
type input "Crea"
click at [274, 76] on span "Crea" at bounding box center [288, 76] width 114 height 13
click at [330, 111] on select "7:00 7:15 7:30 7:45 8:00 8:15 8:30 8:45 9:00 9:15 9:30 9:45 10:00 10:15 10:30 1…" at bounding box center [323, 113] width 55 height 20
select select "10:00"
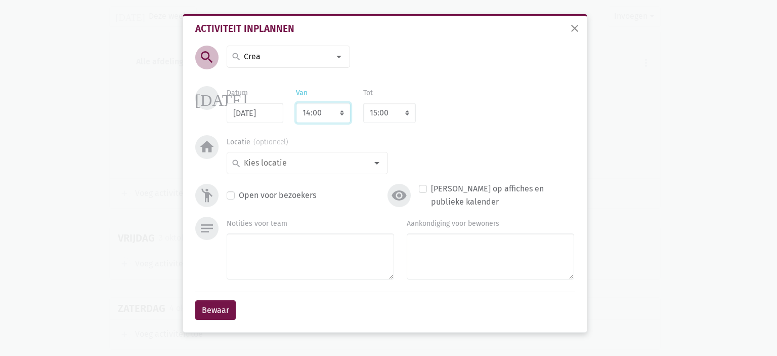
click at [296, 103] on select "7:00 7:15 7:30 7:45 8:00 8:15 8:30 8:45 9:00 9:15 9:30 9:45 10:00 10:15 10:30 1…" at bounding box center [323, 113] width 55 height 20
select select "11:00"
click at [312, 171] on div "search" at bounding box center [307, 163] width 161 height 22
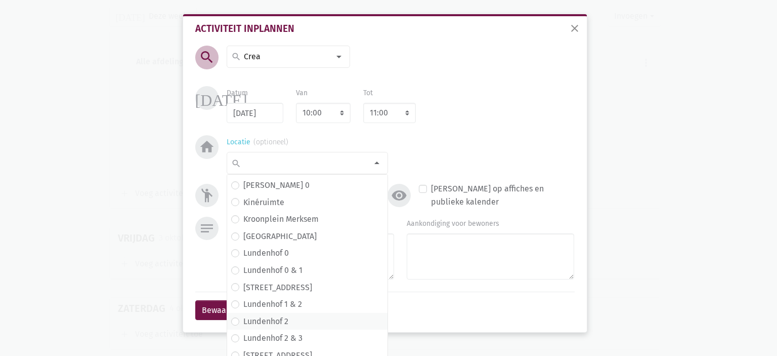
scroll to position [101, 0]
click at [282, 314] on label "Lundenhof 2" at bounding box center [265, 320] width 45 height 13
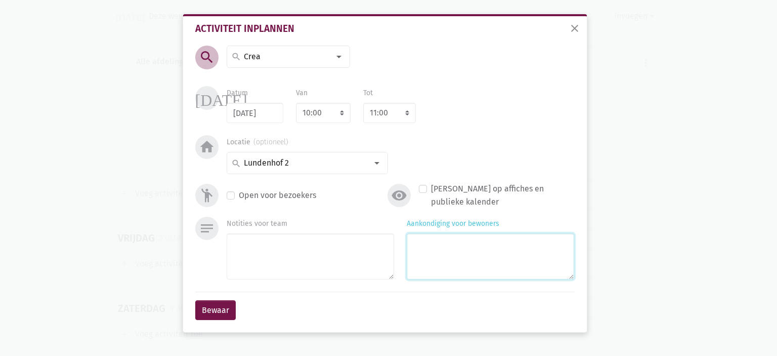
click at [464, 267] on textarea "Aankondiging voor bewoners" at bounding box center [490, 256] width 167 height 46
type textarea "met Agnes & Frieda"
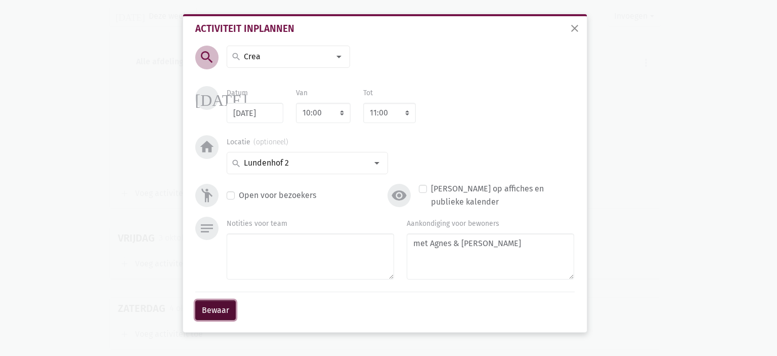
click at [216, 304] on button "Bewaar" at bounding box center [215, 310] width 40 height 20
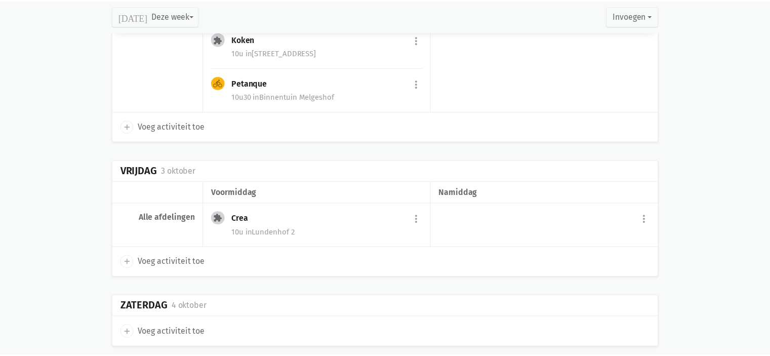
scroll to position [1441, 0]
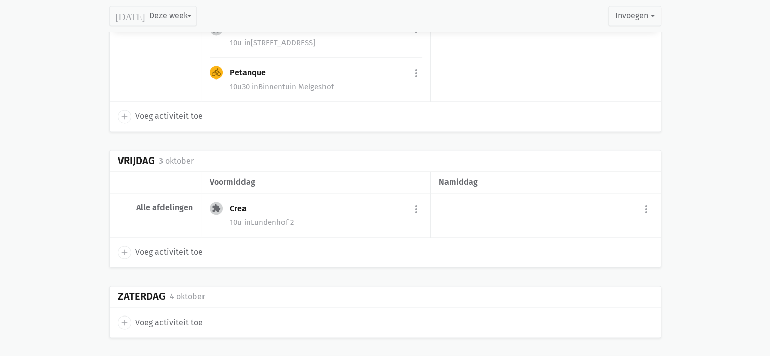
click at [123, 248] on icon "add" at bounding box center [124, 251] width 9 height 9
select select "14:00"
select select "15:00"
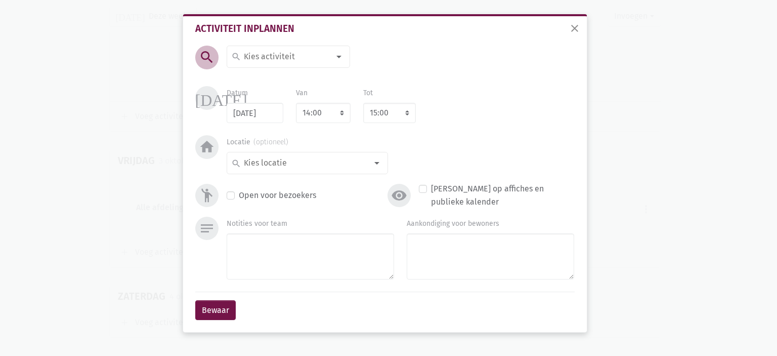
click at [277, 50] on input at bounding box center [286, 56] width 88 height 13
type input "Beleve"
click at [289, 74] on label "Belevenistafel" at bounding box center [269, 76] width 53 height 13
click at [295, 162] on input at bounding box center [304, 162] width 125 height 13
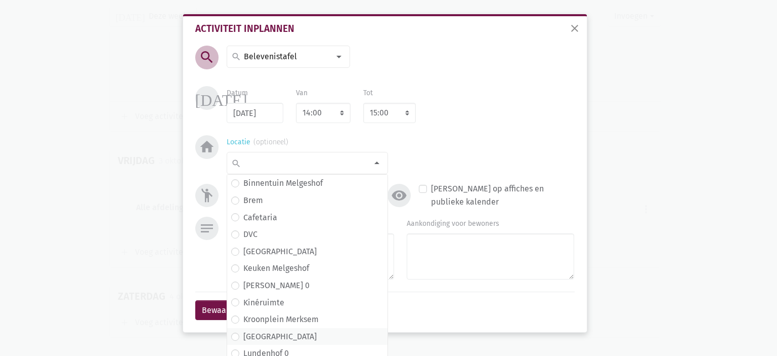
click at [282, 339] on span "Lundenhof" at bounding box center [307, 336] width 152 height 13
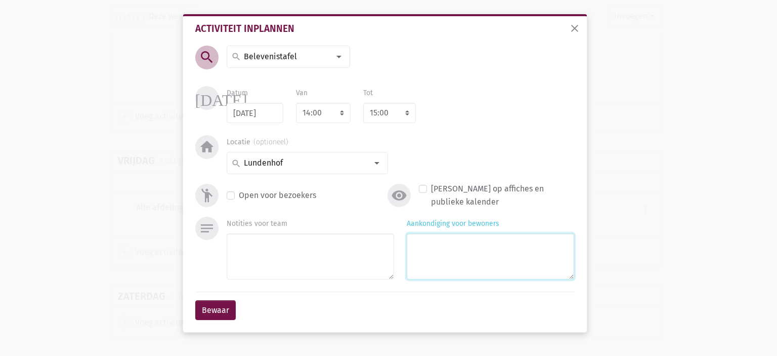
click at [496, 261] on textarea "Aankondiging voor bewoners" at bounding box center [490, 256] width 167 height 46
type textarea "met Eliska"
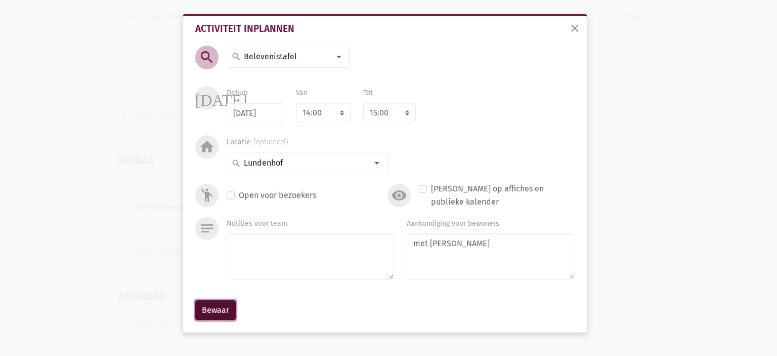
click at [217, 308] on button "Bewaar" at bounding box center [215, 310] width 40 height 20
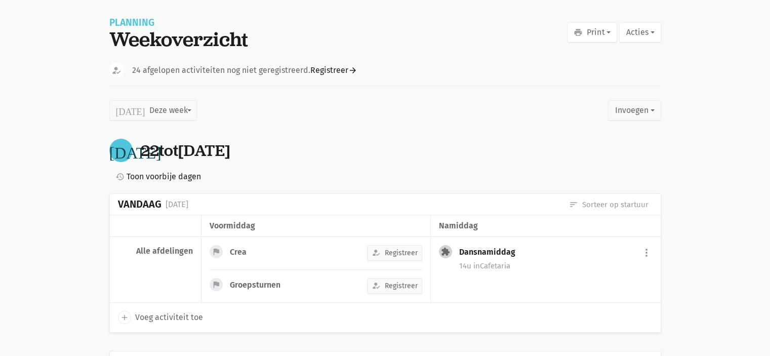
scroll to position [0, 0]
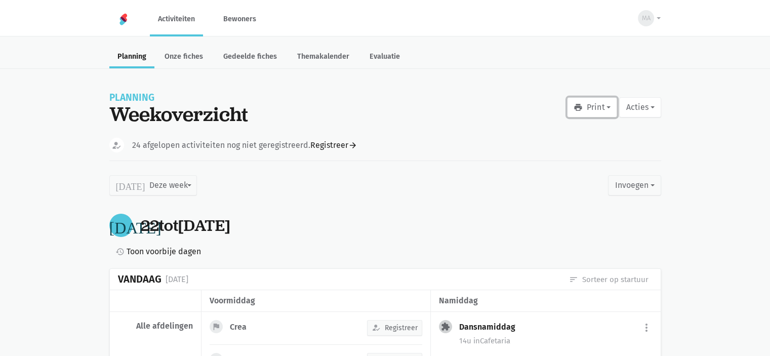
click at [606, 107] on button "print Print" at bounding box center [592, 107] width 50 height 20
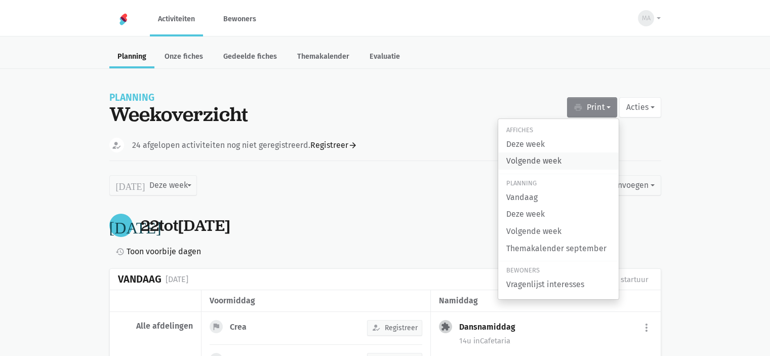
click at [557, 163] on link "Volgende week" at bounding box center [558, 160] width 120 height 17
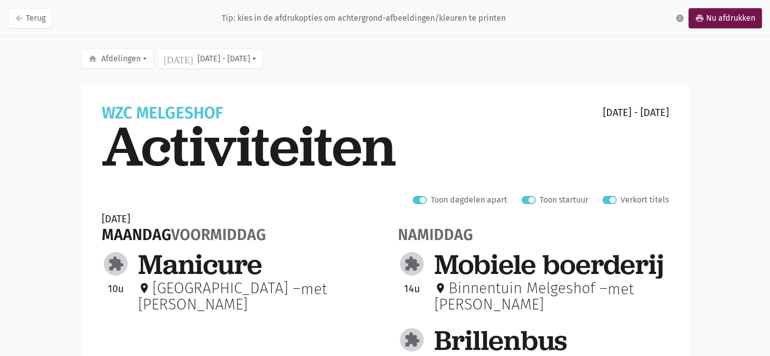
click at [620, 198] on label "Verkort titels" at bounding box center [644, 199] width 48 height 13
click at [610, 198] on input "Verkort titels" at bounding box center [606, 198] width 8 height 11
checkbox input "false"
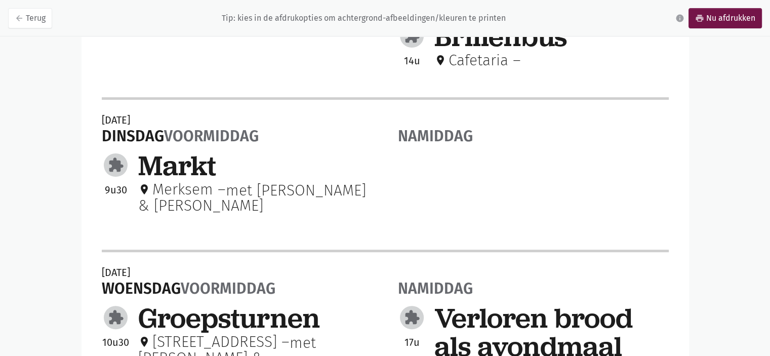
scroll to position [202, 0]
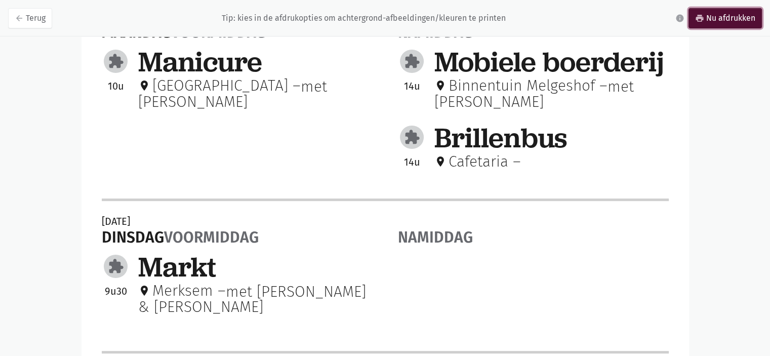
click at [718, 15] on link "print Nu afdrukken" at bounding box center [724, 18] width 73 height 20
